Goal: Task Accomplishment & Management: Use online tool/utility

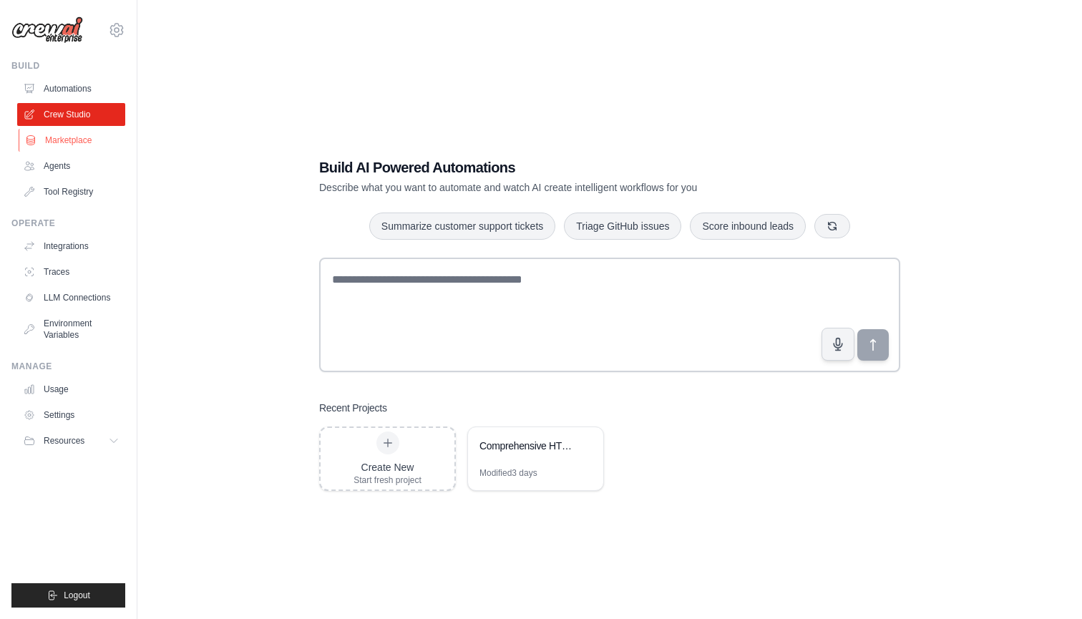
click at [69, 140] on link "Marketplace" at bounding box center [73, 140] width 108 height 23
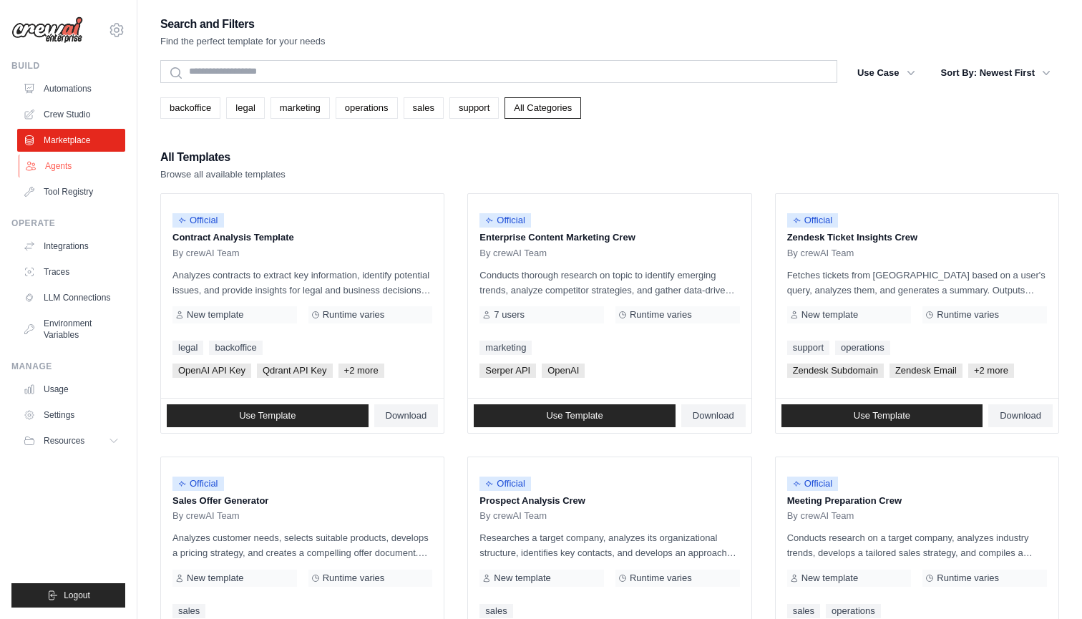
click at [61, 167] on link "Agents" at bounding box center [73, 166] width 108 height 23
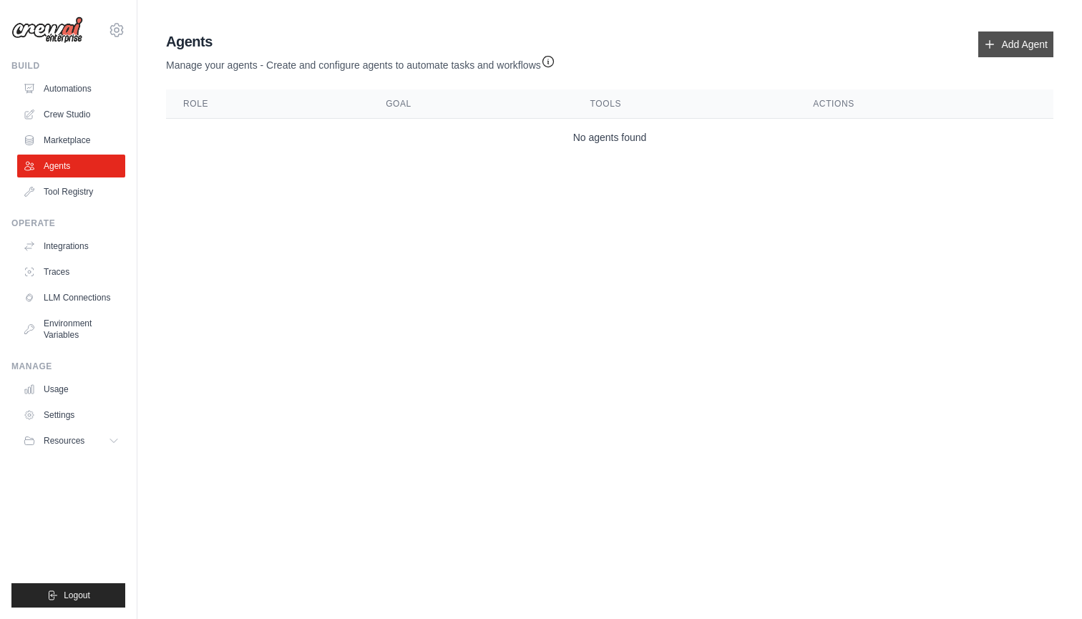
click at [1034, 36] on link "Add Agent" at bounding box center [1015, 44] width 75 height 26
click at [1025, 42] on link "Add Agent" at bounding box center [1015, 44] width 75 height 26
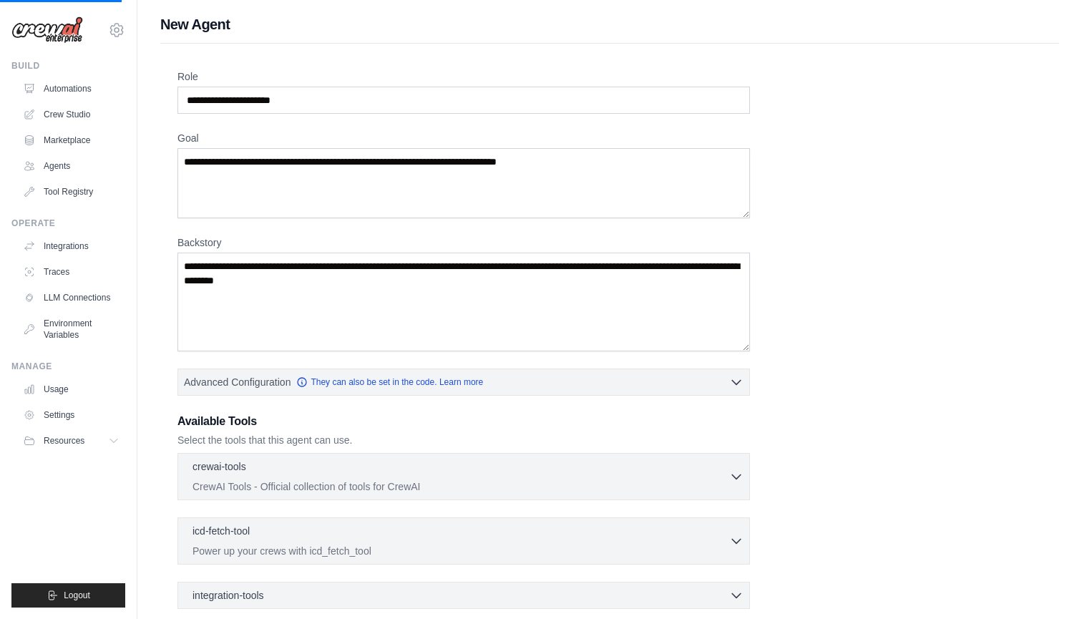
click at [668, 382] on button "Advanced Configuration They can also be set in the code. Learn more" at bounding box center [463, 382] width 571 height 26
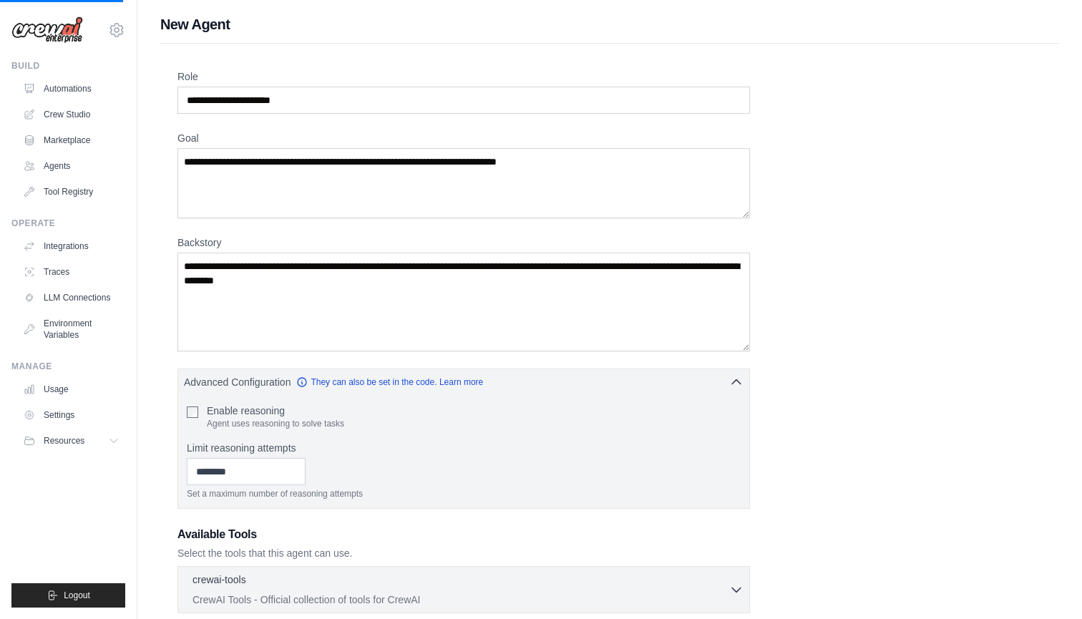
click at [841, 293] on div "Role Goal [GEOGRAPHIC_DATA] Advanced Configuration They can also be set in the …" at bounding box center [609, 442] width 864 height 747
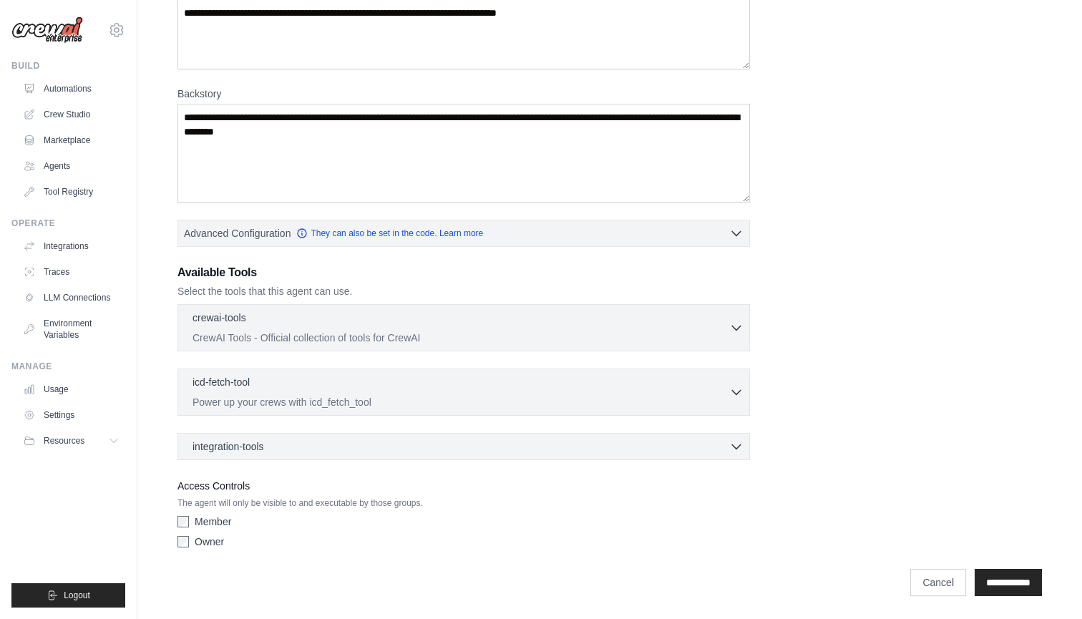
scroll to position [149, 0]
click at [60, 192] on link "Tool Registry" at bounding box center [73, 191] width 108 height 23
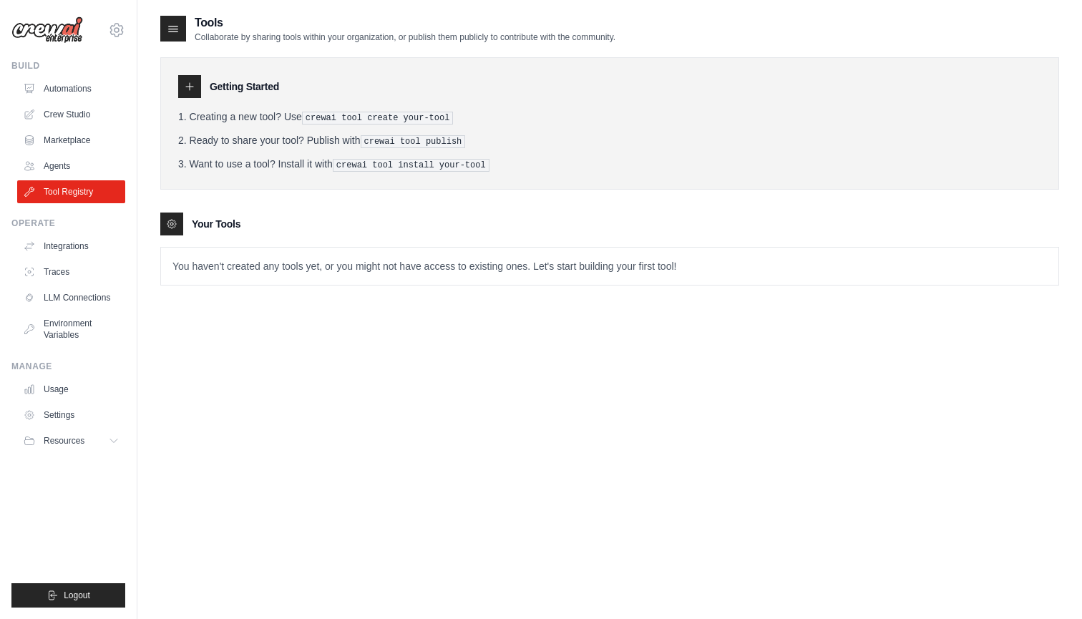
click at [504, 331] on div "Tools Collaborate by sharing tools within your organization, or publish them pu…" at bounding box center [609, 323] width 898 height 619
click at [290, 309] on div "Tools Collaborate by sharing tools within your organization, or publish them pu…" at bounding box center [609, 323] width 898 height 619
click at [253, 273] on p "You haven't created any tools yet, or you might not have access to existing one…" at bounding box center [609, 265] width 897 height 37
click at [315, 392] on div "Tools Collaborate by sharing tools within your organization, or publish them pu…" at bounding box center [609, 323] width 898 height 619
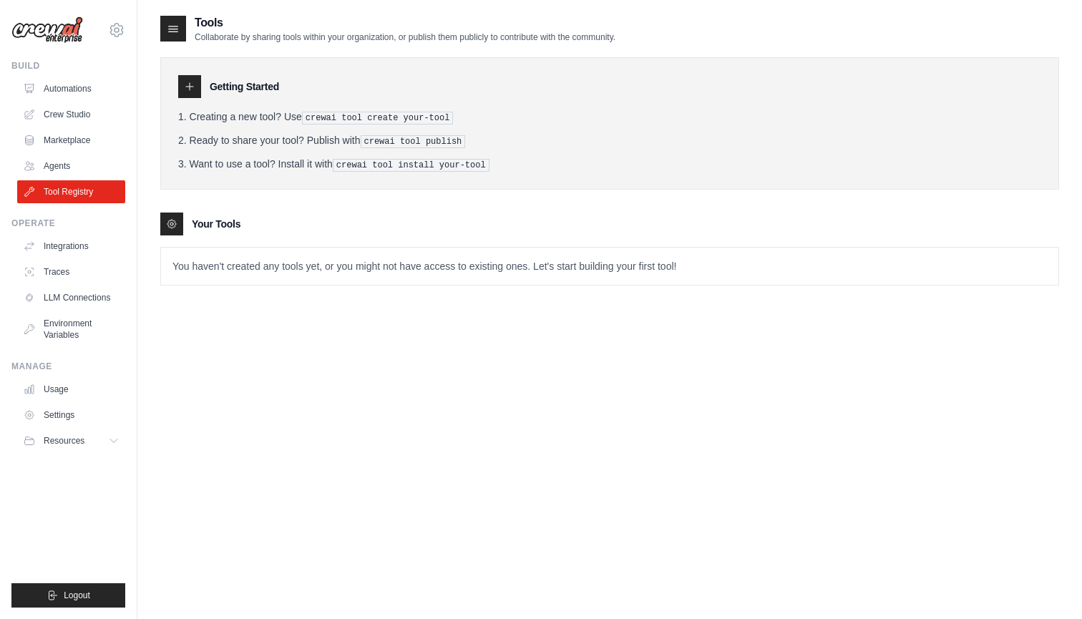
click at [315, 392] on div "Tools Collaborate by sharing tools within your organization, or publish them pu…" at bounding box center [609, 323] width 898 height 619
click at [173, 36] on div at bounding box center [173, 29] width 26 height 26
click at [187, 84] on icon at bounding box center [189, 86] width 11 height 11
click at [186, 82] on icon at bounding box center [189, 86] width 11 height 11
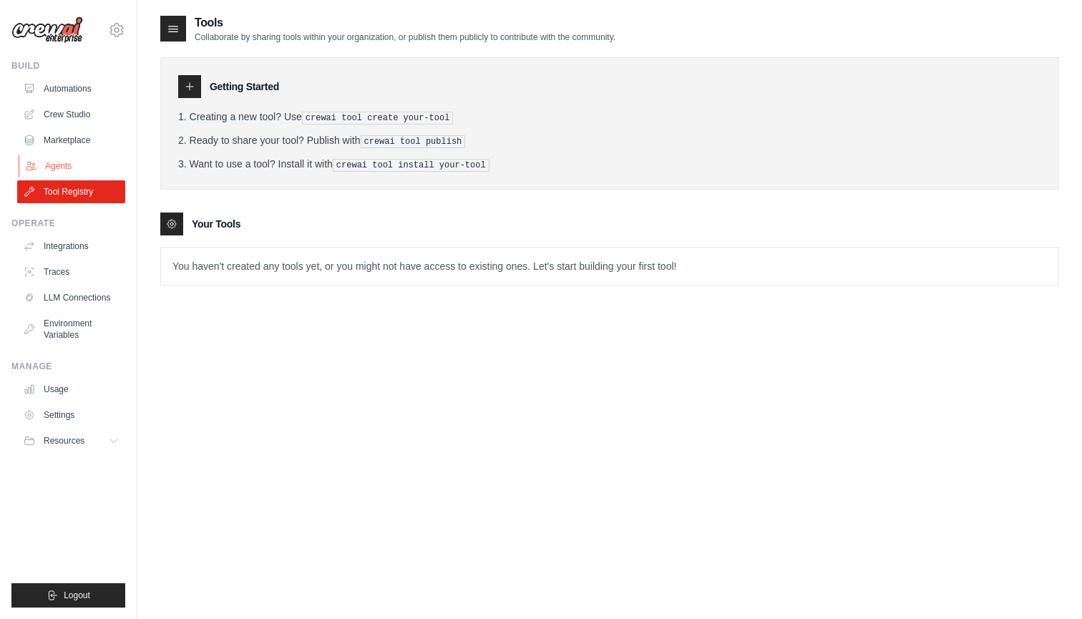
click at [67, 162] on link "Agents" at bounding box center [73, 166] width 108 height 23
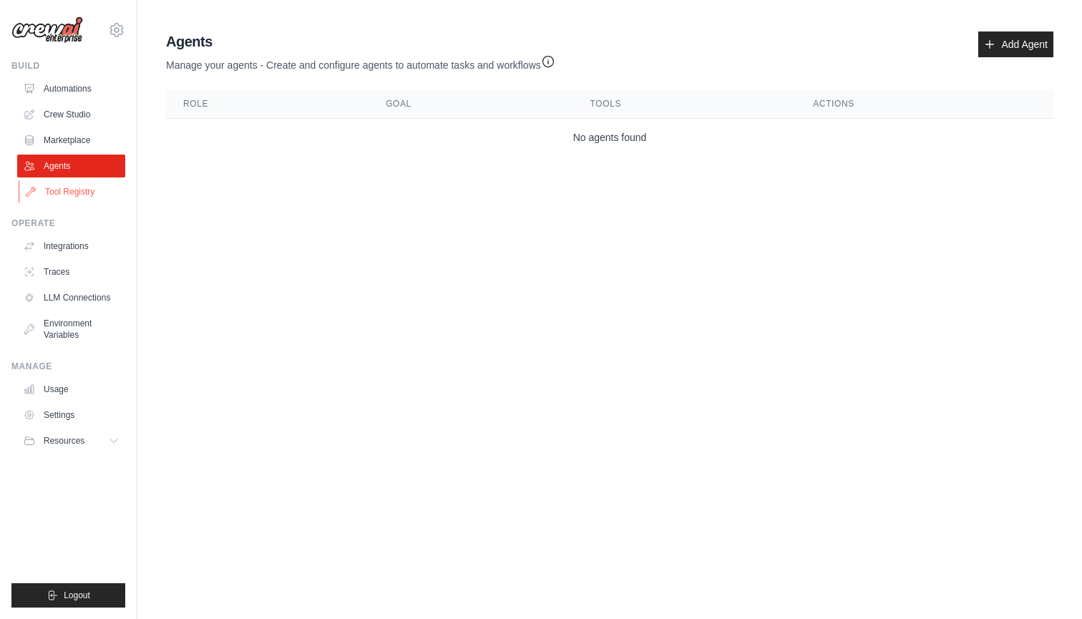
click at [62, 189] on link "Tool Registry" at bounding box center [73, 191] width 108 height 23
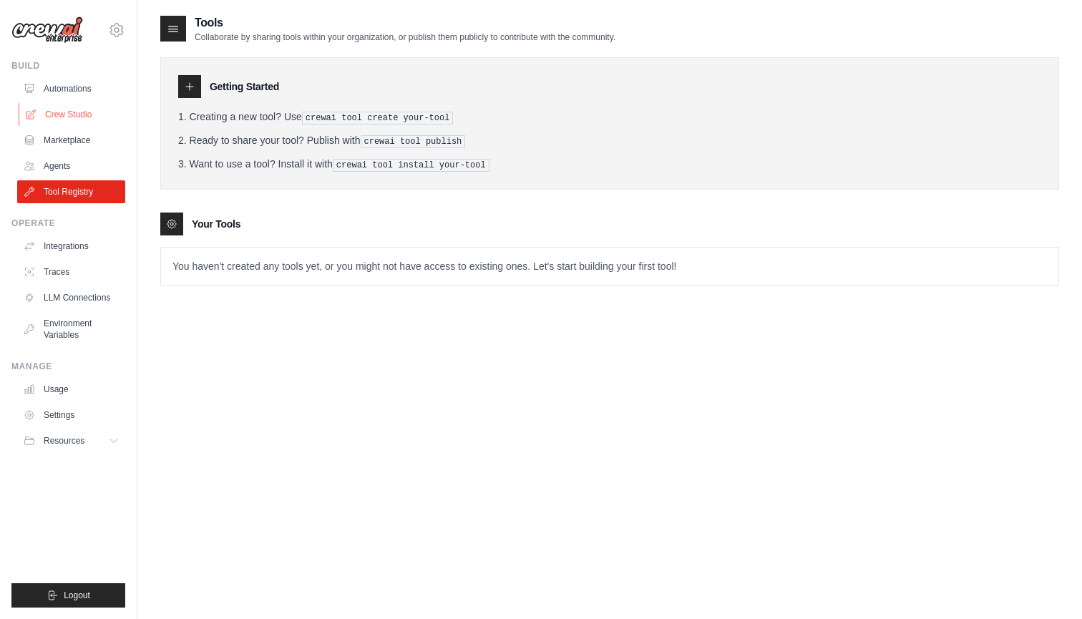
click at [62, 116] on link "Crew Studio" at bounding box center [73, 114] width 108 height 23
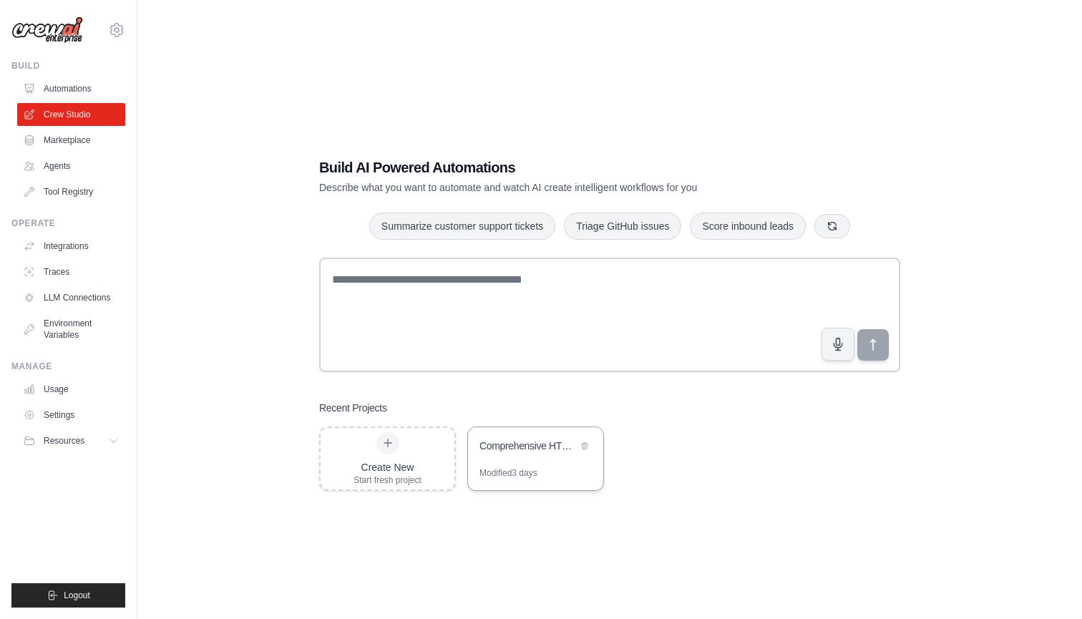
click at [537, 470] on div "Modified 3 days" at bounding box center [508, 472] width 58 height 11
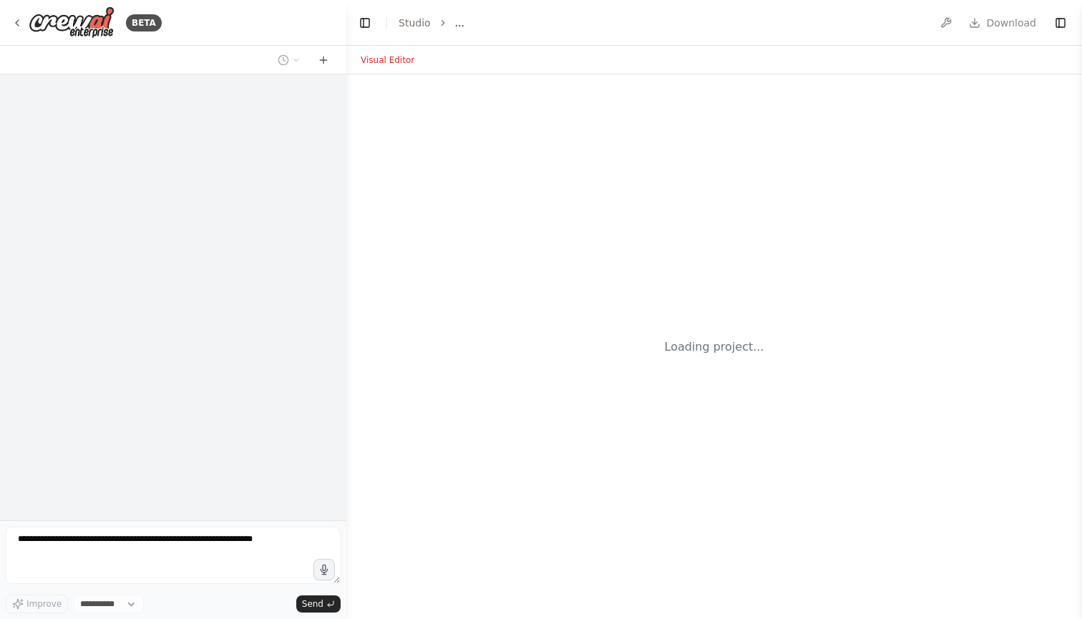
select select "****"
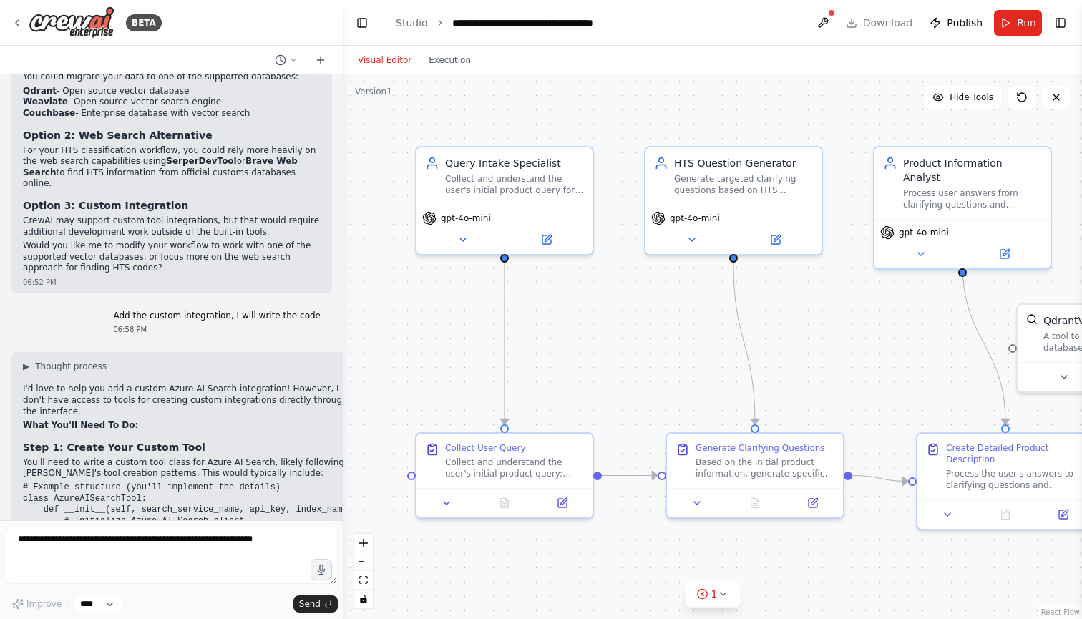
scroll to position [6351, 0]
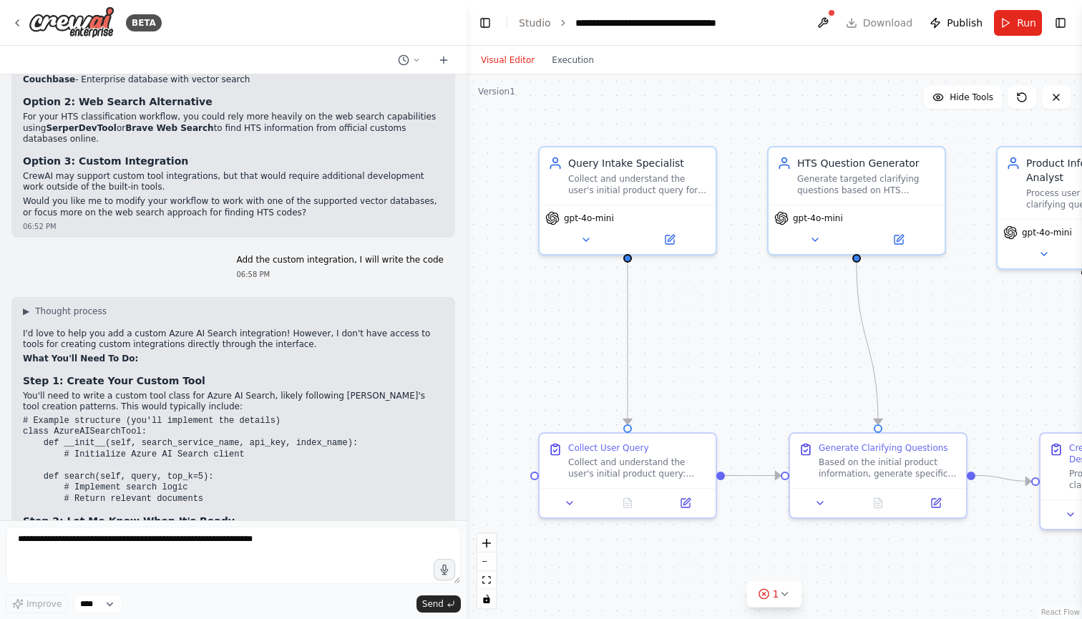
drag, startPoint x: 343, startPoint y: 140, endPoint x: 466, endPoint y: 152, distance: 123.6
click at [466, 152] on div "BETA We need a simple agent to get hts code and ask the user questions if more …" at bounding box center [541, 309] width 1082 height 619
